Goal: Entertainment & Leisure: Consume media (video, audio)

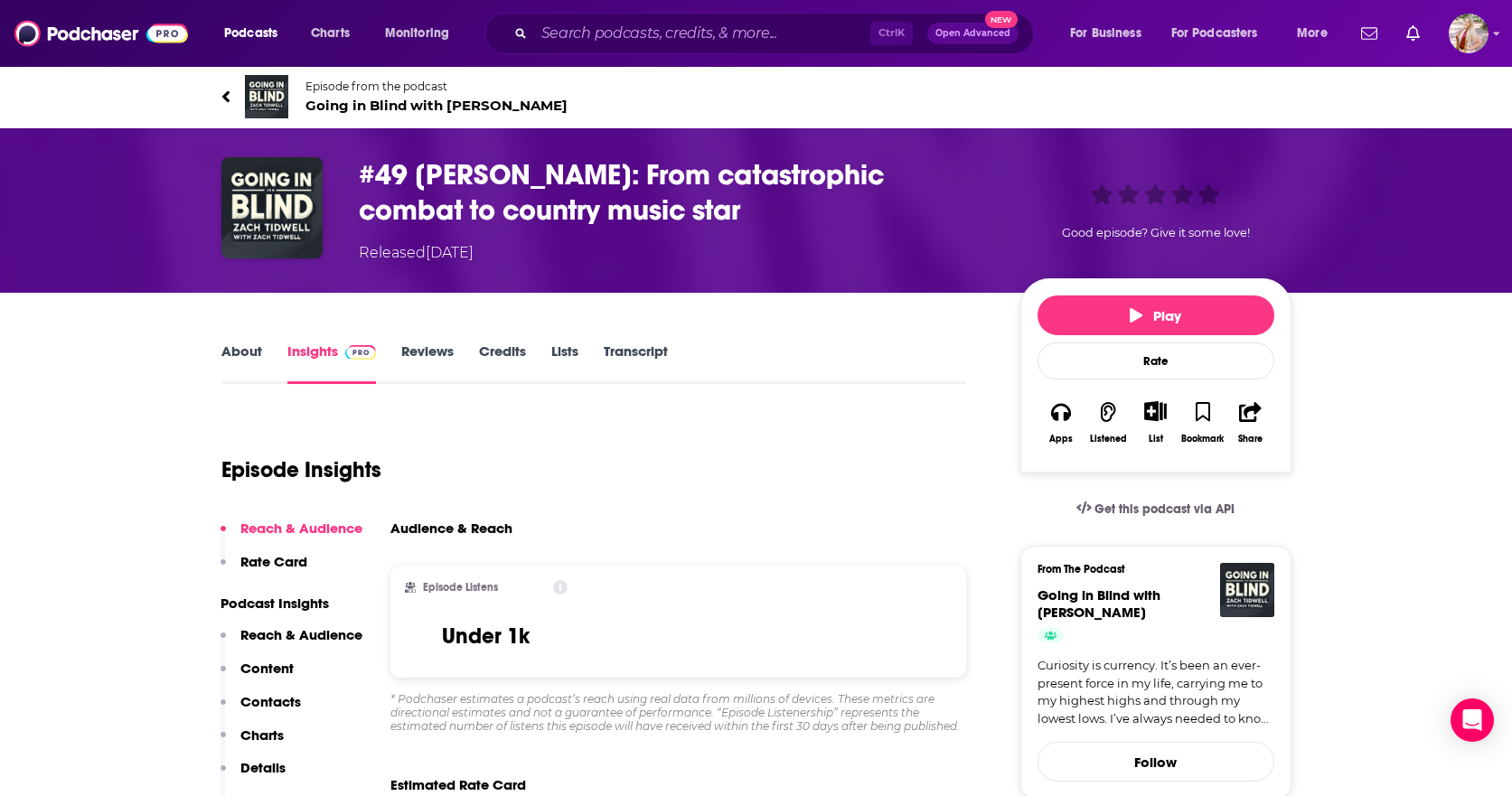
click at [645, 351] on link "Transcript" at bounding box center [636, 363] width 64 height 42
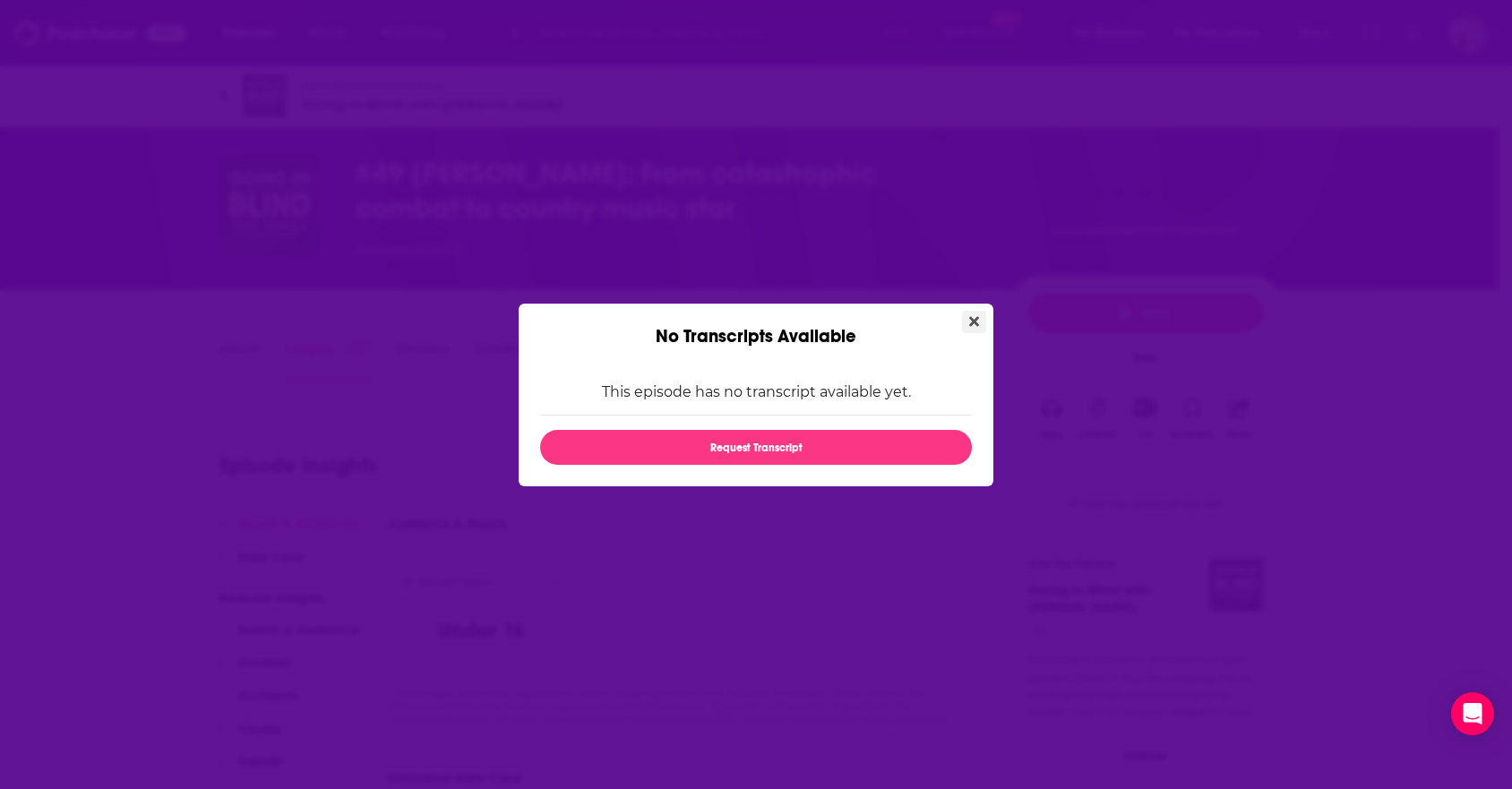
click at [972, 318] on icon "Close" at bounding box center [974, 320] width 10 height 10
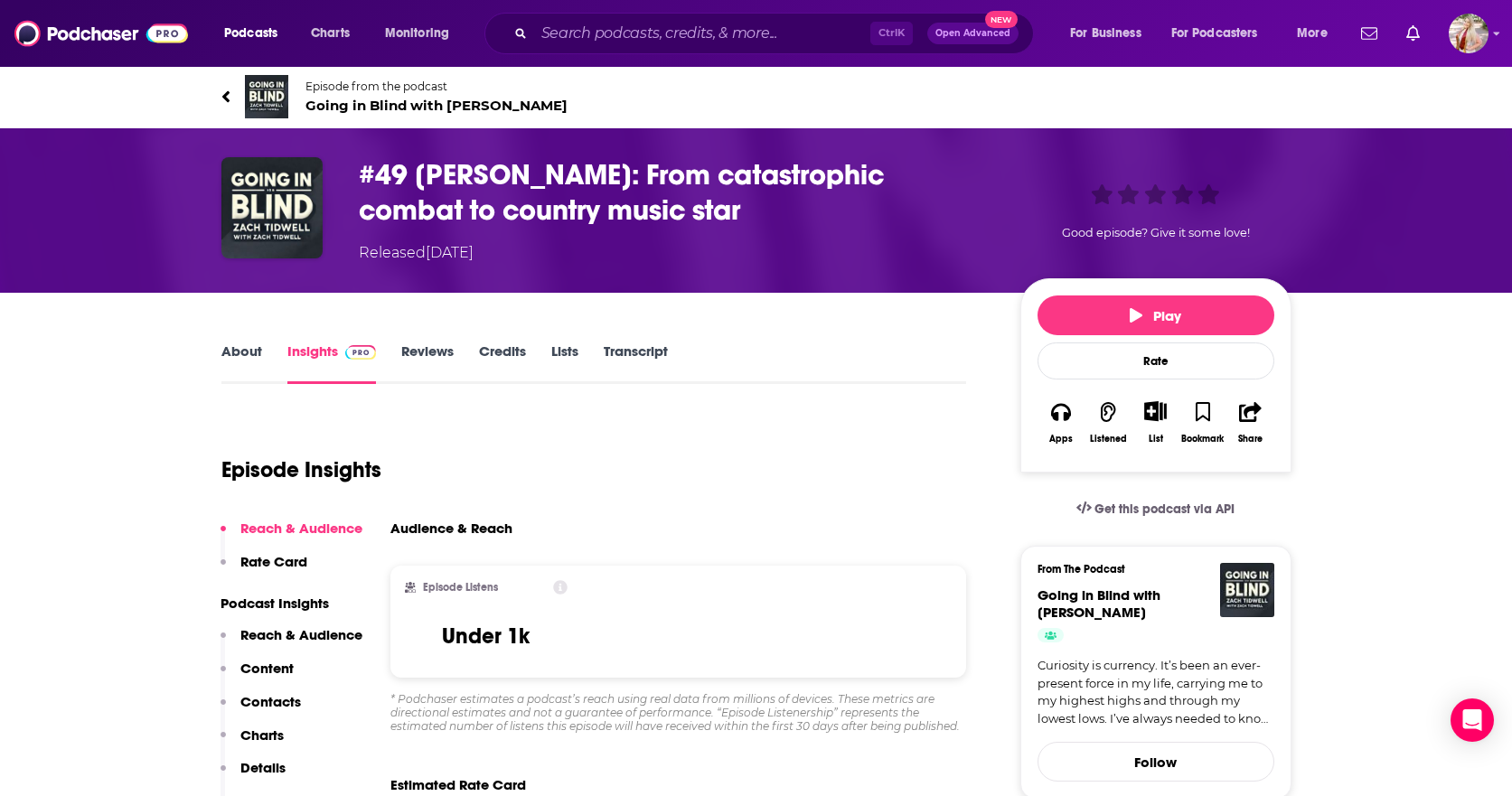
click at [242, 349] on link "About" at bounding box center [242, 363] width 41 height 42
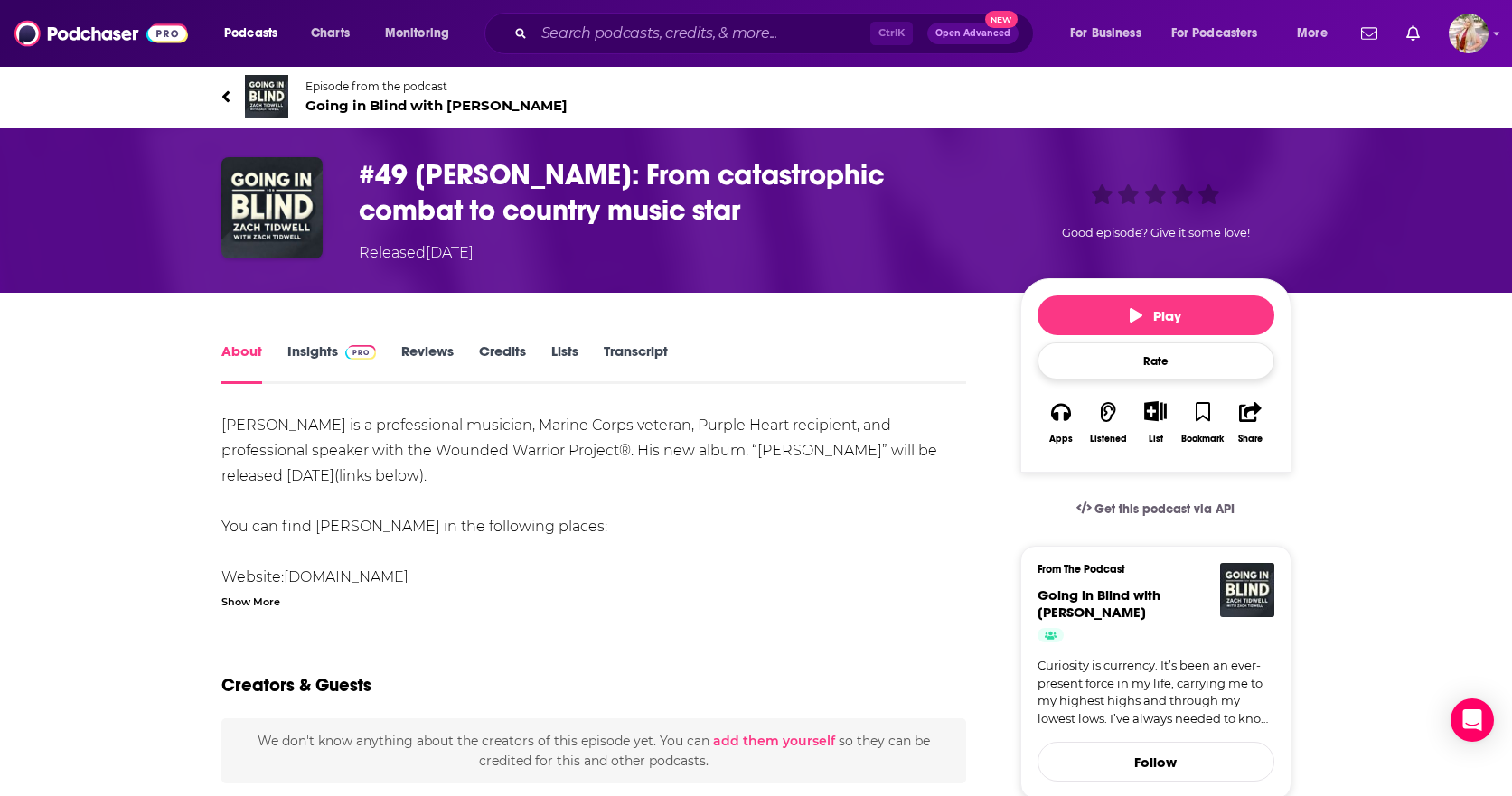
drag, startPoint x: 1143, startPoint y: 319, endPoint x: 1173, endPoint y: 346, distance: 40.4
click at [1143, 319] on span "Play" at bounding box center [1155, 315] width 52 height 17
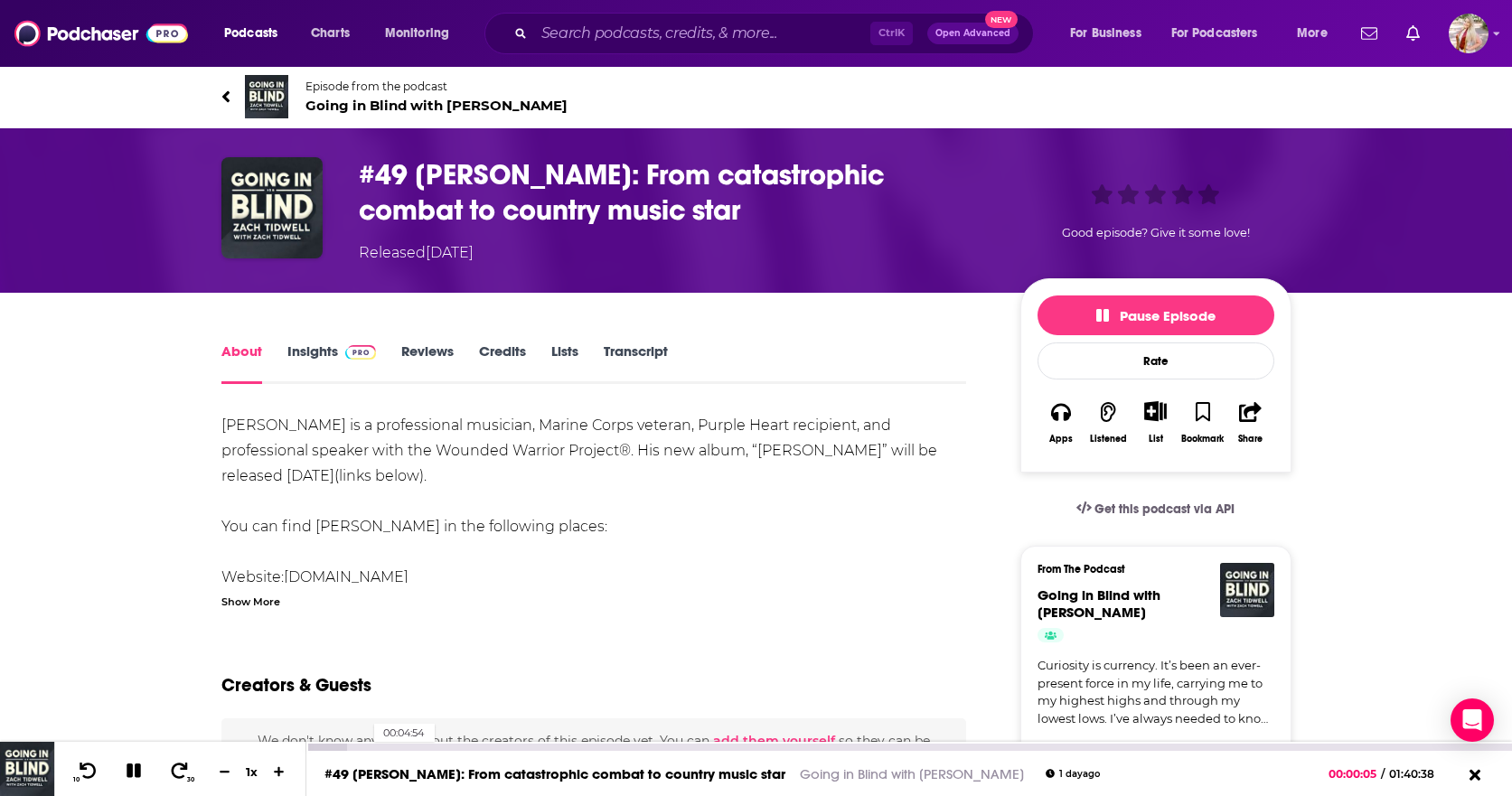
click at [365, 746] on div "00:04:54" at bounding box center [909, 747] width 1206 height 7
click at [1062, 417] on icon "button" at bounding box center [1062, 412] width 20 height 20
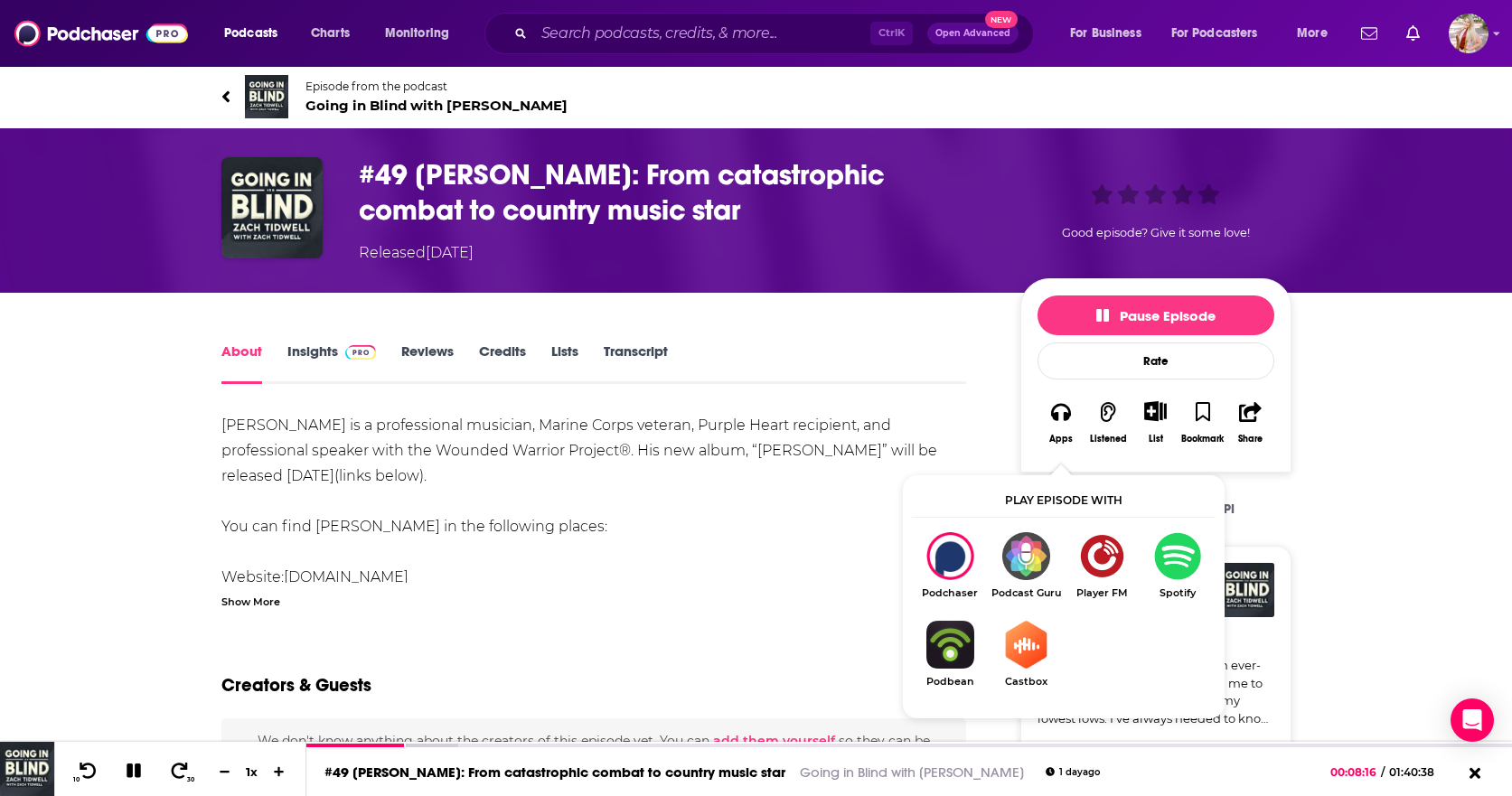
click at [1177, 552] on img "Show Listen On dropdown" at bounding box center [1178, 555] width 76 height 48
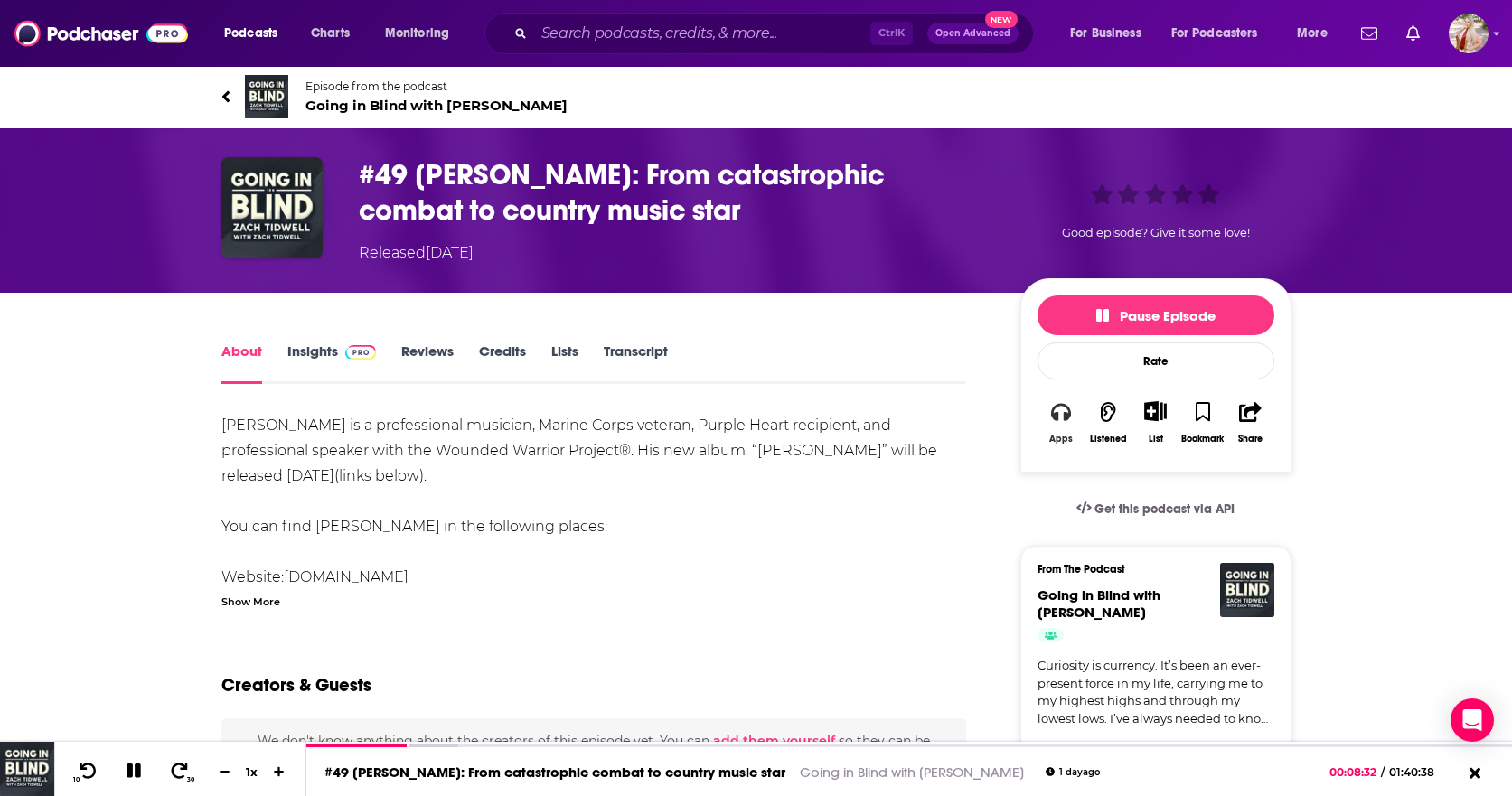
click at [1061, 429] on button "Apps" at bounding box center [1062, 422] width 47 height 66
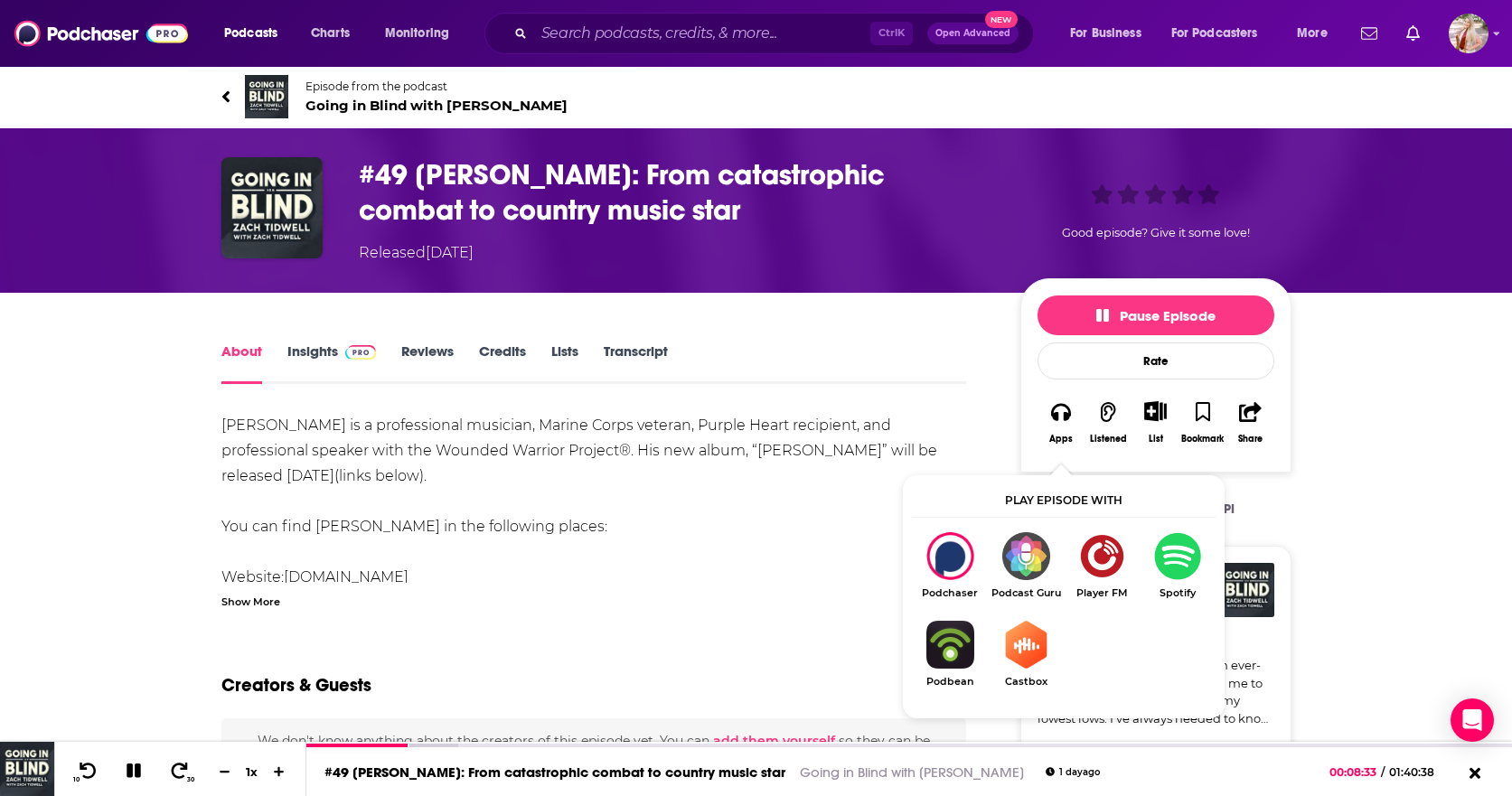
click at [1174, 568] on img "Show Listen On dropdown" at bounding box center [1178, 555] width 76 height 48
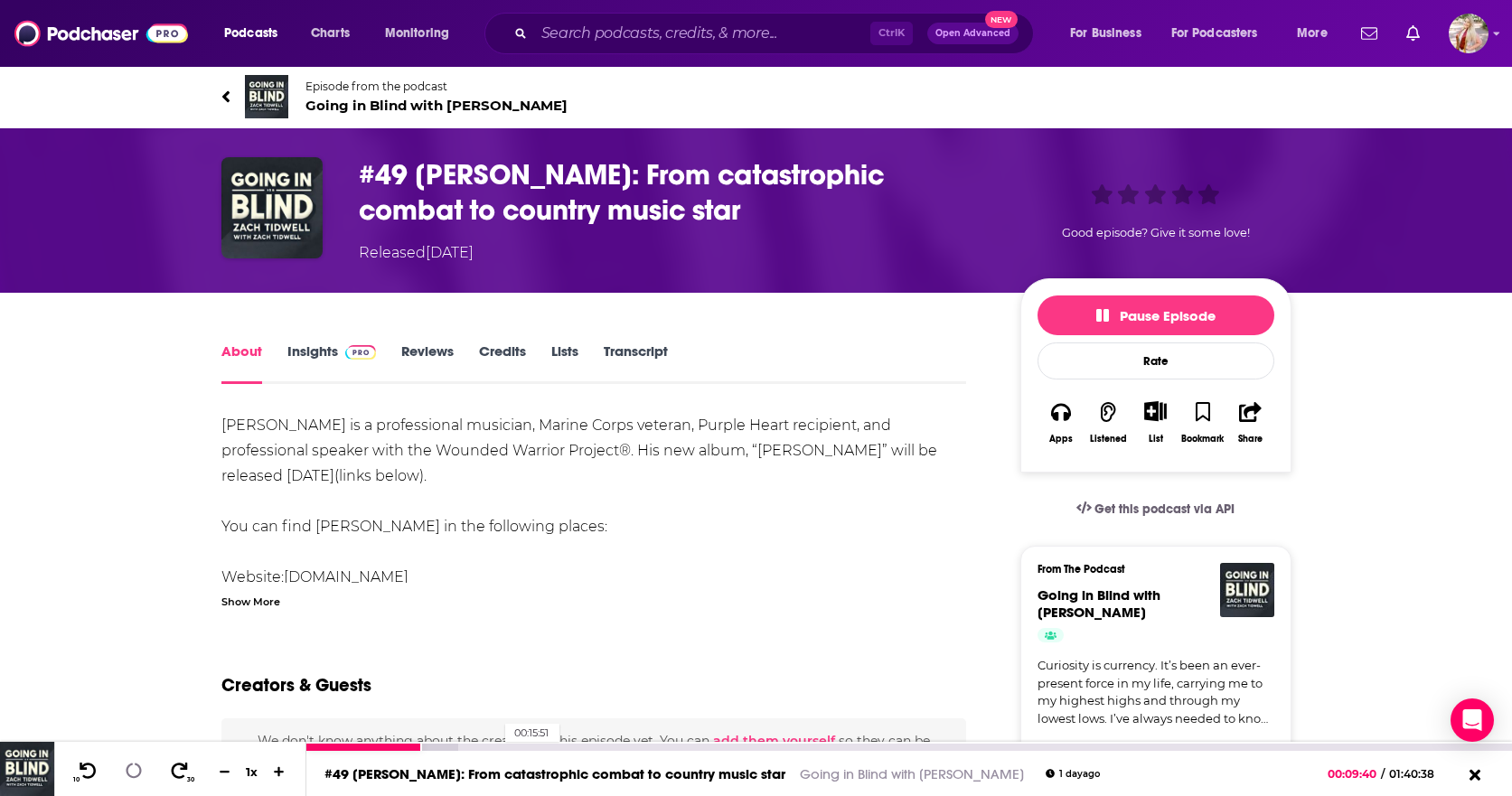
click at [497, 744] on div "00:15:51" at bounding box center [909, 747] width 1206 height 7
click at [558, 744] on div "00:21:03" at bounding box center [909, 747] width 1206 height 7
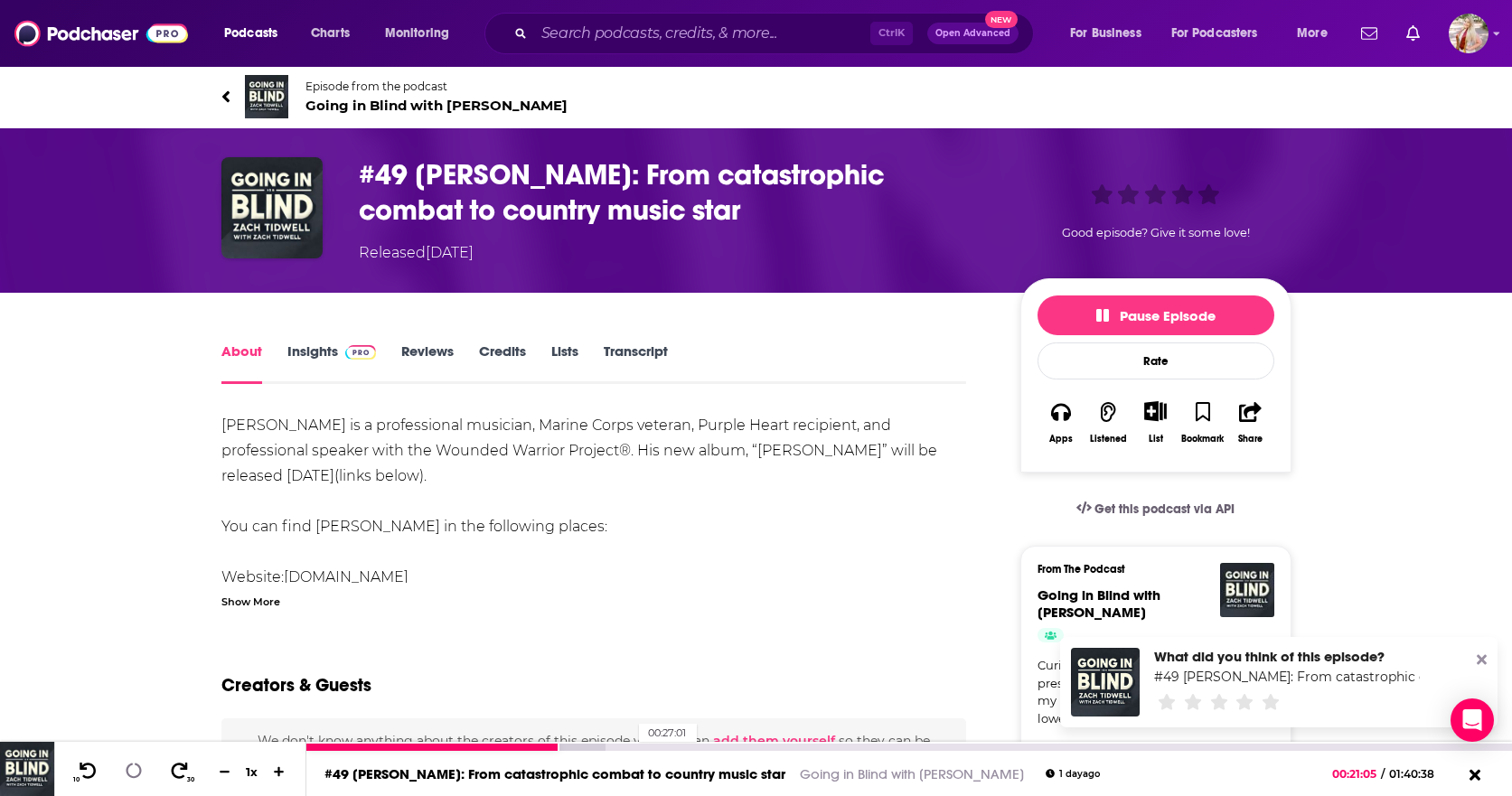
click at [630, 745] on div "00:27:01" at bounding box center [909, 747] width 1206 height 7
click at [673, 746] on div at bounding box center [490, 747] width 370 height 7
click at [764, 749] on div "00:38:11" at bounding box center [909, 747] width 1206 height 7
click at [801, 747] on div at bounding box center [558, 747] width 504 height 7
click at [824, 747] on div at bounding box center [591, 747] width 570 height 7
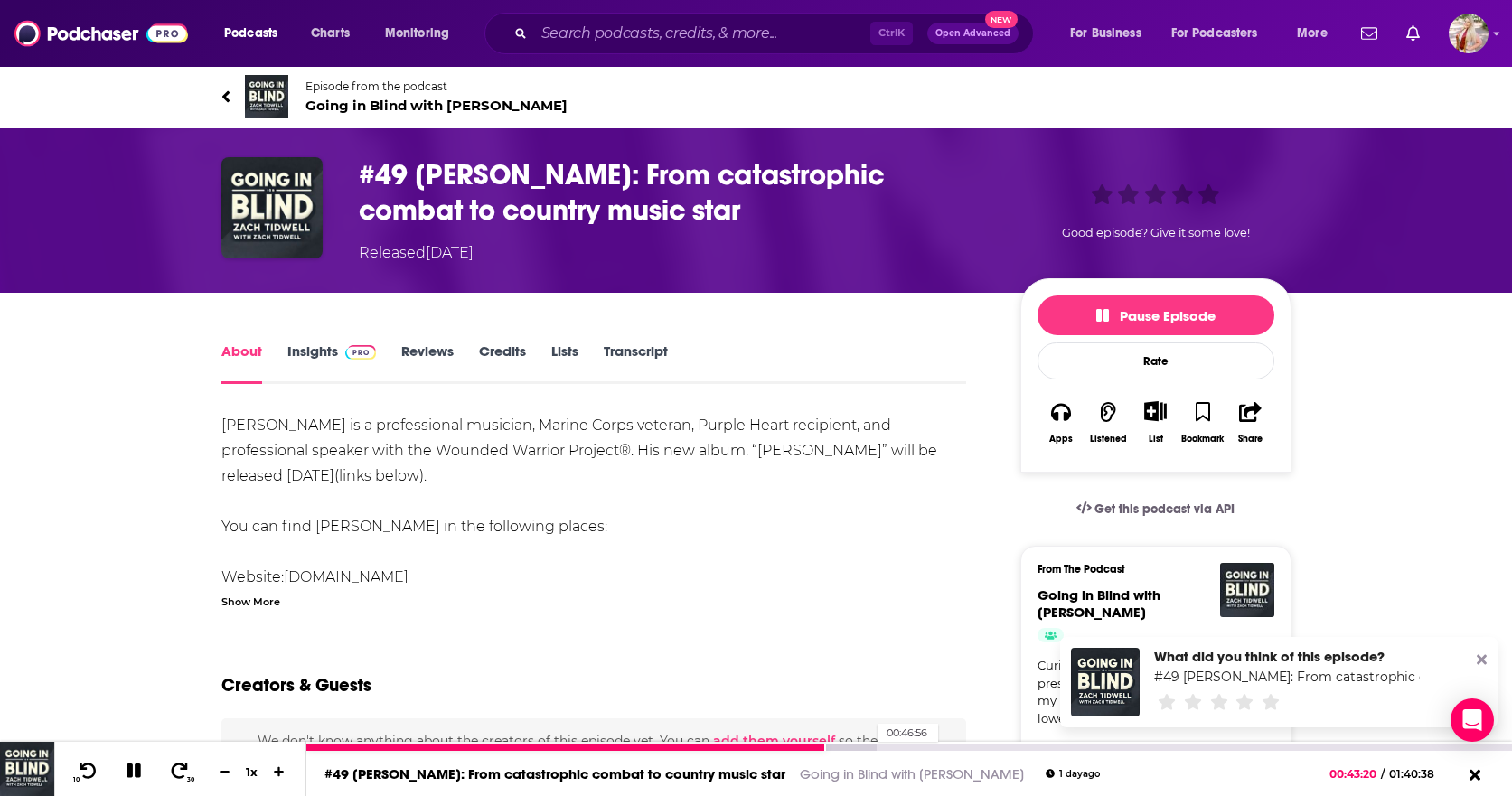
click at [869, 745] on div at bounding box center [591, 747] width 570 height 7
click at [903, 748] on div at bounding box center [611, 747] width 610 height 7
click at [935, 745] on div at bounding box center [628, 747] width 646 height 7
click at [982, 746] on div at bounding box center [644, 747] width 677 height 7
click at [1027, 744] on div at bounding box center [668, 747] width 725 height 7
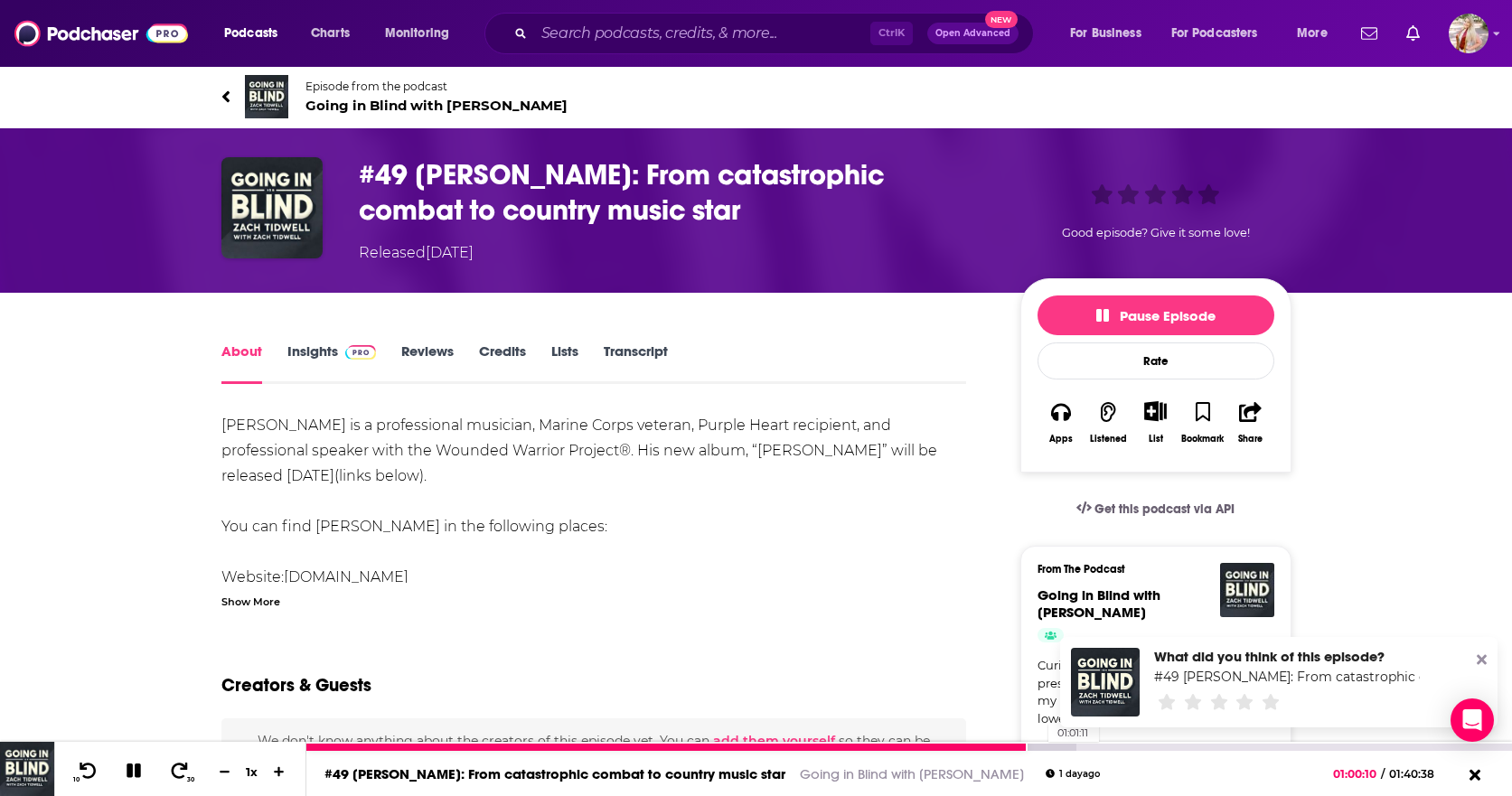
click at [1040, 746] on div at bounding box center [690, 747] width 769 height 7
click at [1067, 746] on div at bounding box center [690, 747] width 769 height 7
click at [1096, 748] on div at bounding box center [711, 747] width 810 height 7
click at [1127, 746] on div at bounding box center [726, 747] width 839 height 7
